Goal: Task Accomplishment & Management: Use online tool/utility

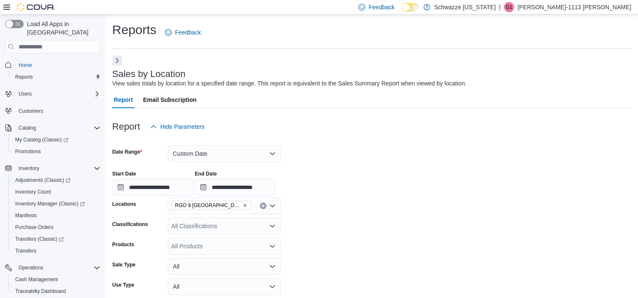
scroll to position [0, 593]
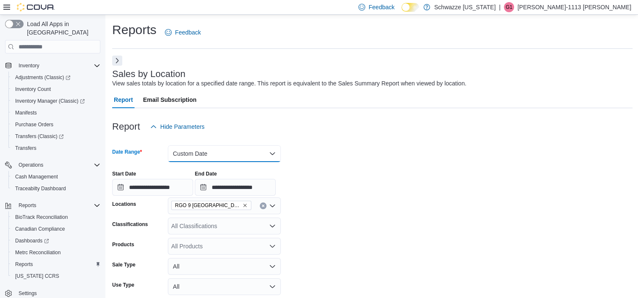
click at [217, 153] on button "Custom Date" at bounding box center [224, 153] width 113 height 17
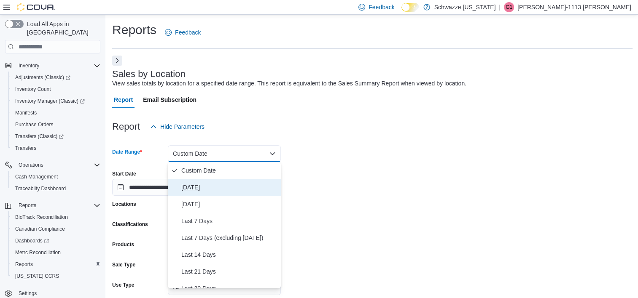
click at [192, 184] on span "[DATE]" at bounding box center [229, 187] width 96 height 10
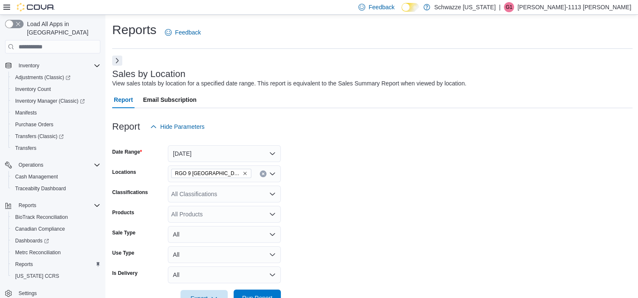
click at [273, 292] on span "Run Report" at bounding box center [257, 298] width 37 height 17
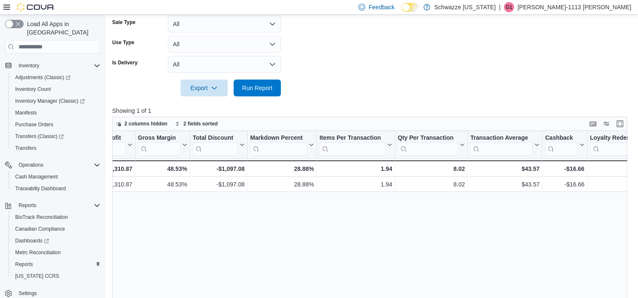
scroll to position [0, 529]
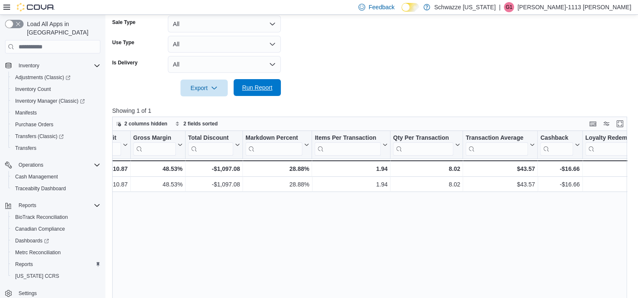
click at [251, 86] on span "Run Report" at bounding box center [257, 87] width 30 height 8
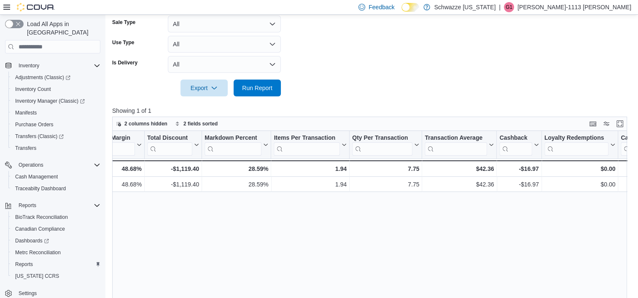
scroll to position [0, 572]
click at [627, 220] on div "Location Click to view column header actions Invoices Sold Click to view column…" at bounding box center [372, 243] width 520 height 225
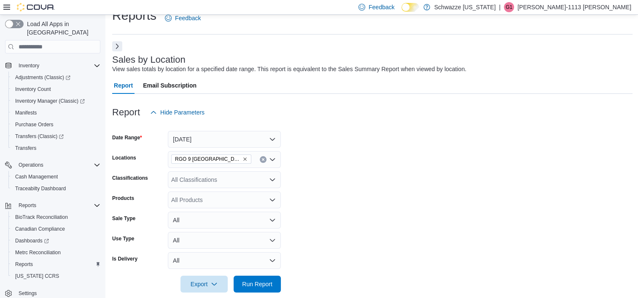
scroll to position [0, 0]
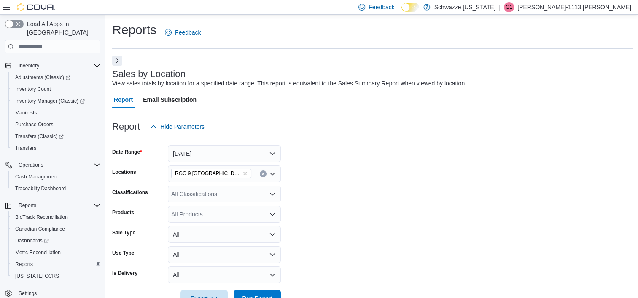
click at [477, 213] on form "Date Range [DATE] Locations RGO 9 [GEOGRAPHIC_DATA] Classifications All Classif…" at bounding box center [372, 221] width 520 height 172
